Goal: Transaction & Acquisition: Book appointment/travel/reservation

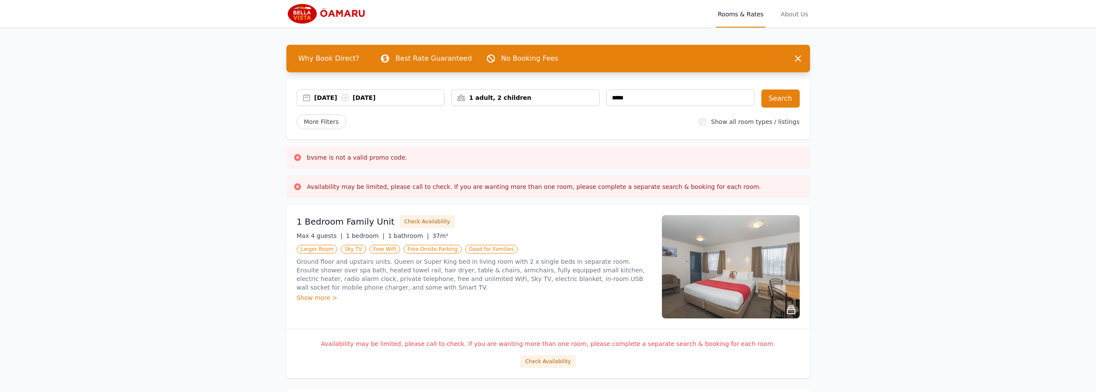
click at [379, 96] on div "07 Aug 2025 08 Aug 2025" at bounding box center [379, 97] width 130 height 9
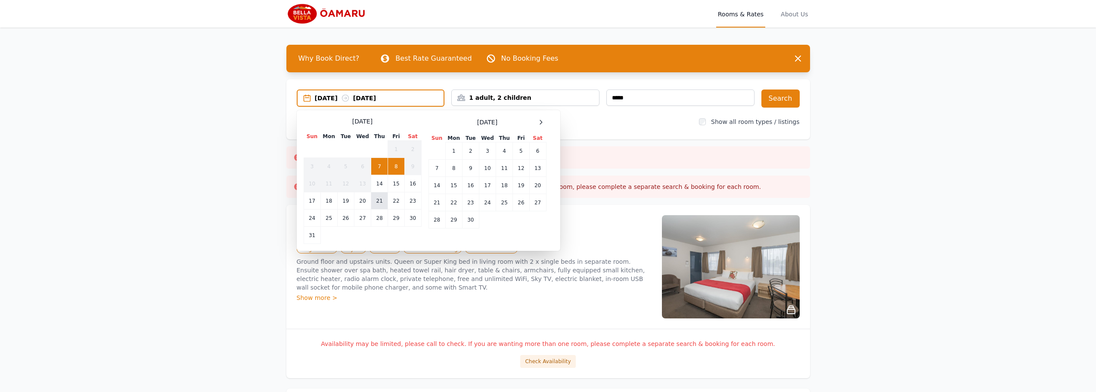
click at [384, 203] on td "21" at bounding box center [379, 200] width 17 height 17
click at [396, 203] on td "22" at bounding box center [396, 200] width 16 height 17
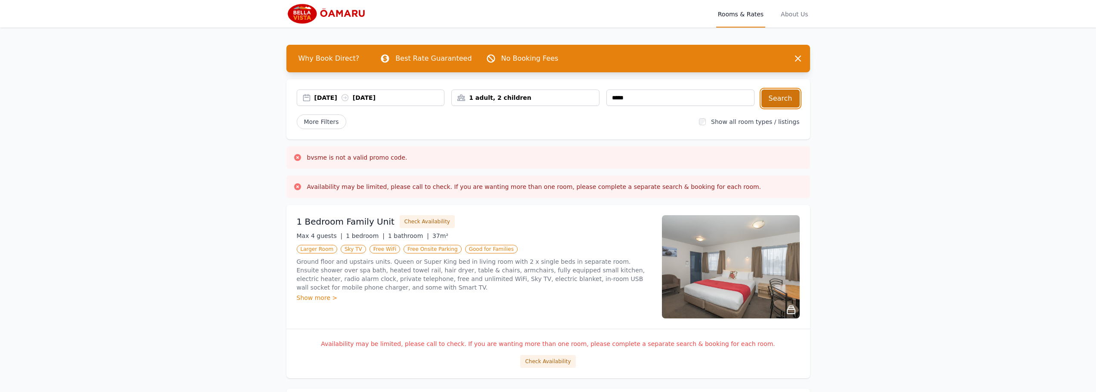
click at [792, 102] on button "Search" at bounding box center [780, 99] width 38 height 18
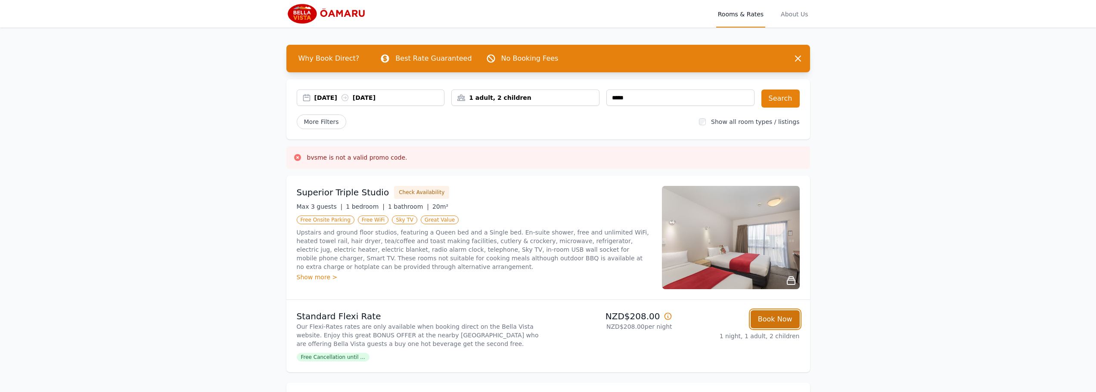
click at [783, 323] on button "Book Now" at bounding box center [775, 319] width 49 height 18
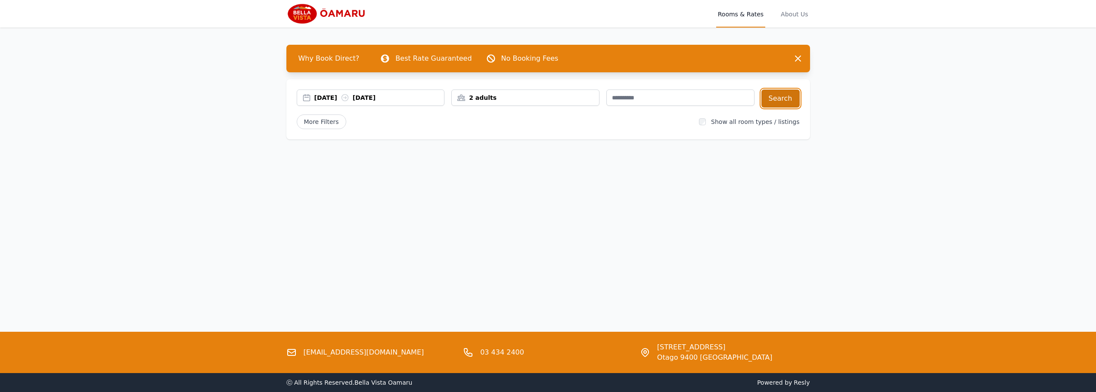
click at [787, 95] on button "Search" at bounding box center [780, 99] width 38 height 18
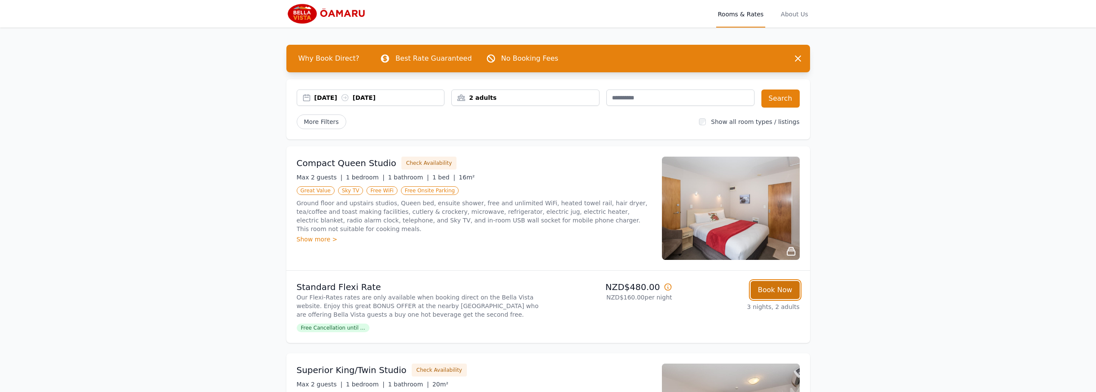
click at [770, 292] on button "Book Now" at bounding box center [775, 290] width 49 height 18
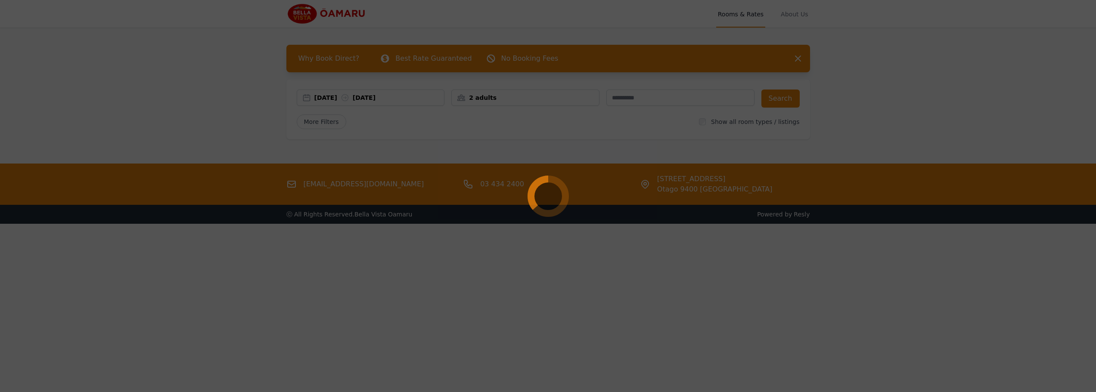
select select "**"
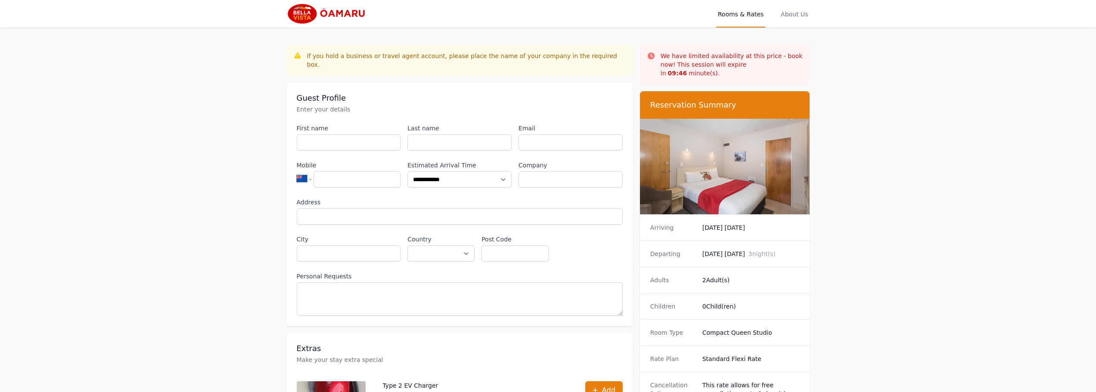
click at [312, 19] on img at bounding box center [327, 13] width 83 height 21
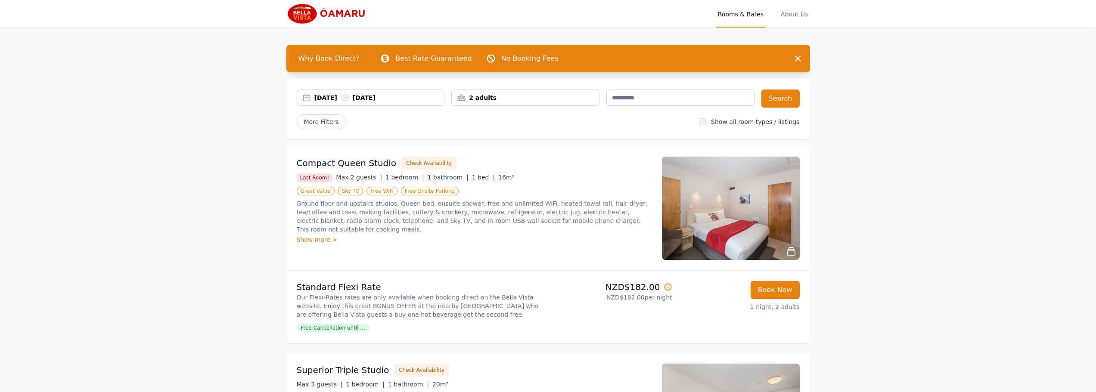
click at [426, 102] on div "14 Aug 2025 15 Aug 2025" at bounding box center [379, 97] width 130 height 9
click at [795, 100] on button "Search" at bounding box center [780, 99] width 38 height 18
click at [785, 299] on button "Book Now" at bounding box center [775, 290] width 49 height 18
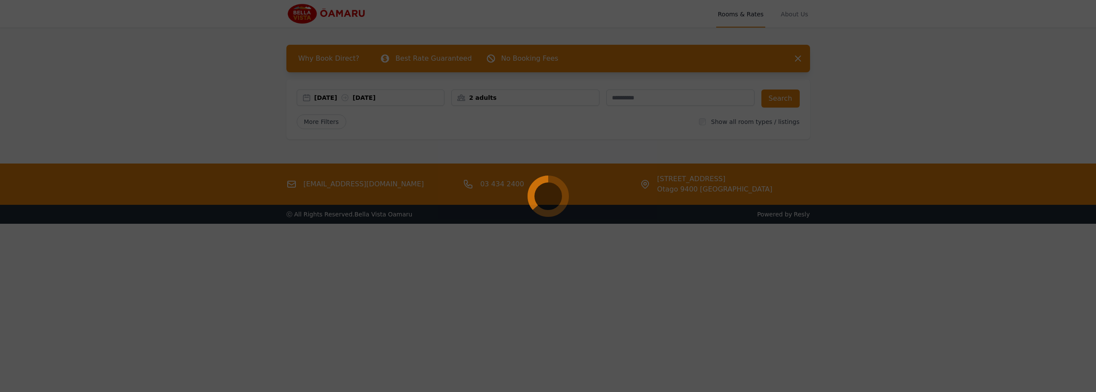
select select "**"
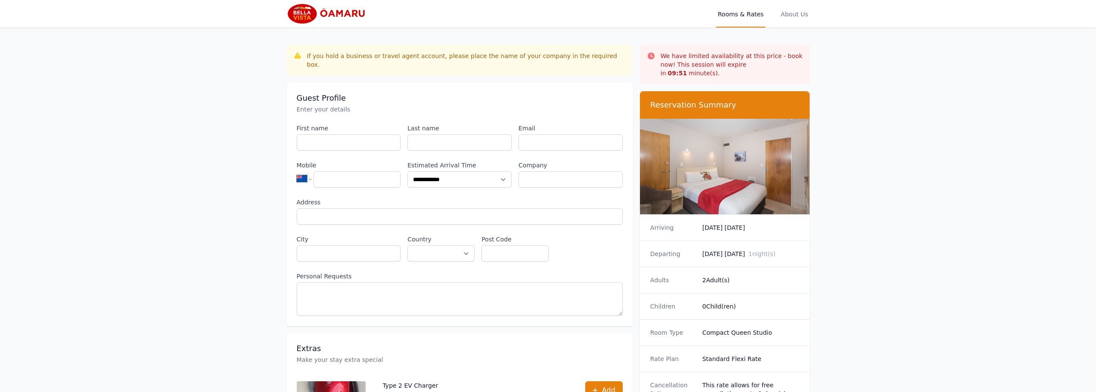
click at [333, 13] on img at bounding box center [327, 13] width 83 height 21
